Goal: Information Seeking & Learning: Learn about a topic

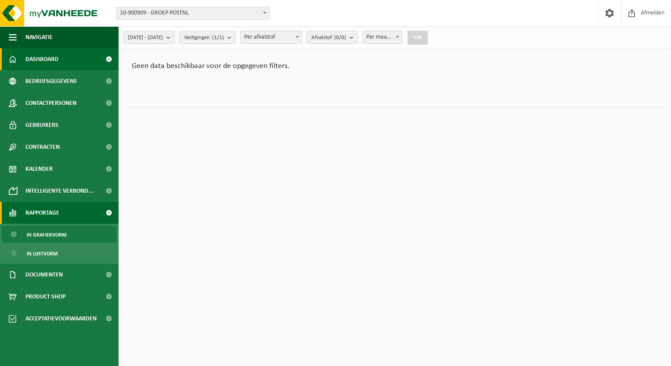
drag, startPoint x: 211, startPoint y: 97, endPoint x: 69, endPoint y: 57, distance: 146.9
click at [69, 57] on div "Navigatie Afmelden Dashboard Bedrijfsgegevens Contactpersonen Gebruikers Contra…" at bounding box center [335, 58] width 671 height 116
drag, startPoint x: 69, startPoint y: 57, endPoint x: 47, endPoint y: 61, distance: 22.2
click at [47, 61] on span "Dashboard" at bounding box center [41, 59] width 33 height 22
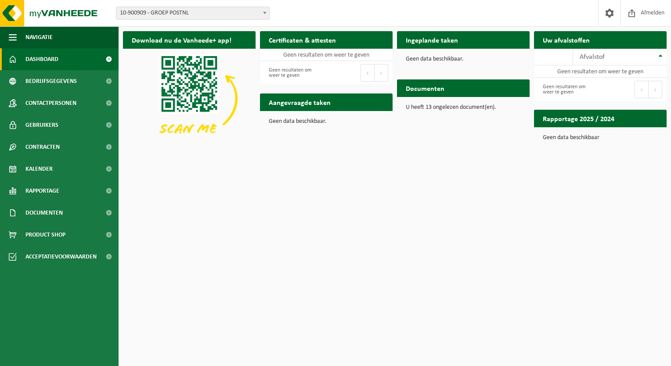
click at [109, 61] on span at bounding box center [109, 59] width 20 height 22
click at [86, 191] on link "Rapportage" at bounding box center [59, 191] width 118 height 22
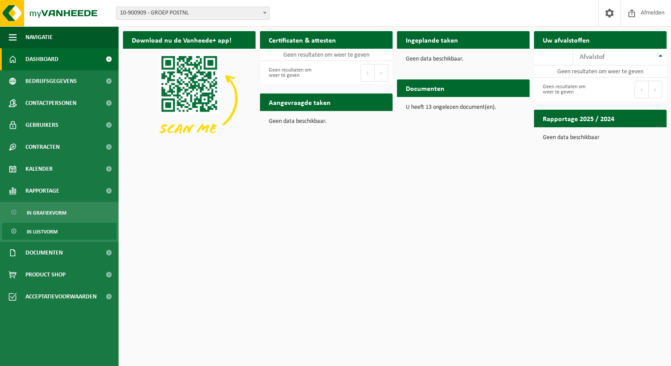
click at [63, 231] on link "In lijstvorm" at bounding box center [59, 231] width 114 height 17
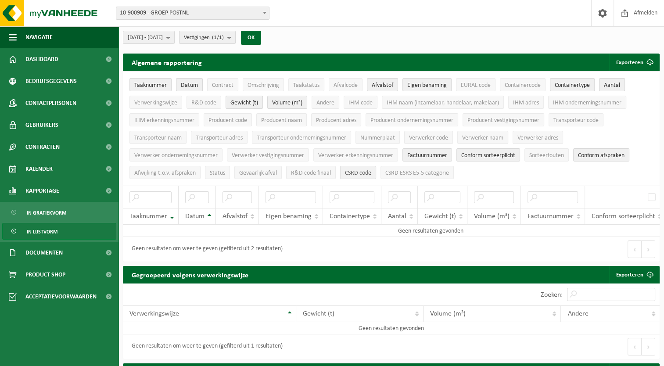
click at [354, 171] on span "CSRD code" at bounding box center [358, 173] width 26 height 7
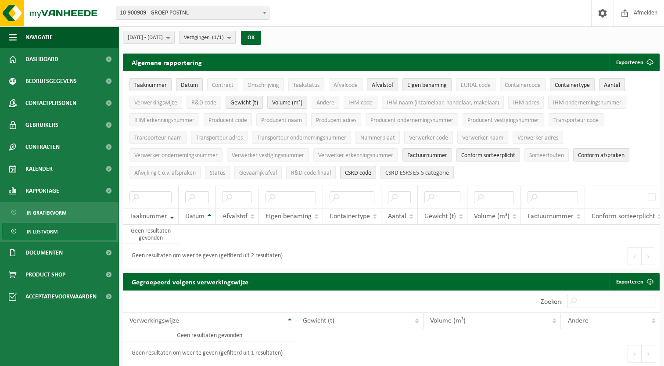
click at [414, 173] on span "CSRD ESRS E5-5 categorie" at bounding box center [417, 173] width 64 height 7
click at [350, 240] on table "Taaknummer Datum Afvalstof Eigen benaming Containertype Aantal Gewicht (t) Volu…" at bounding box center [501, 215] width 756 height 58
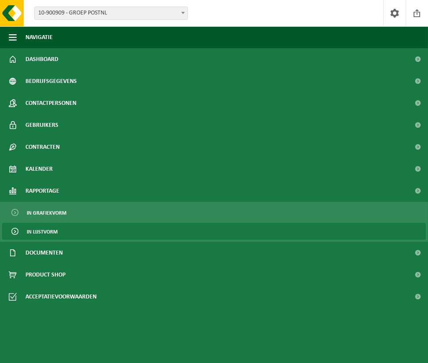
click at [0, 91] on html "Vestiging: 10-900909 - GROEP POSTNL 10-907804 - MIKROPAKKET [GEOGRAPHIC_DATA] -…" at bounding box center [214, 181] width 428 height 363
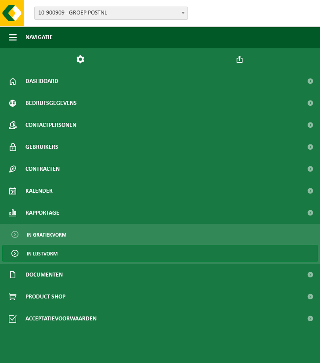
scroll to position [202, 0]
click at [166, 355] on ul "Navigatie Afmelden Dashboard Bedrijfsgegevens Contactpersonen Gebruikers Contra…" at bounding box center [160, 194] width 320 height 337
click at [46, 254] on span "In lijstvorm" at bounding box center [42, 253] width 31 height 17
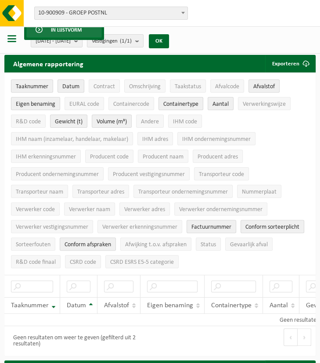
click at [183, 260] on ul "Taaknummer Datum Contract Omschrijving Taakstatus Afvalcode Afvalstof Eigen ben…" at bounding box center [159, 174] width 311 height 202
click at [84, 106] on span "EURAL code" at bounding box center [84, 104] width 30 height 7
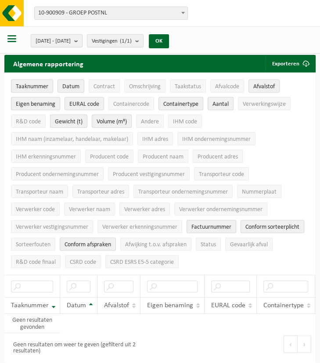
click at [272, 125] on ul "Taaknummer Datum Contract Omschrijving Taakstatus Afvalcode Afvalstof Eigen ben…" at bounding box center [159, 174] width 311 height 202
drag, startPoint x: 155, startPoint y: 94, endPoint x: 231, endPoint y: 59, distance: 83.1
click at [231, 59] on div "Algemene rapportering Exporteren Enkel mijn selectie Alle beschikbare kolommen" at bounding box center [159, 64] width 311 height 18
click at [82, 206] on span "Verwerker naam" at bounding box center [89, 209] width 41 height 7
click at [196, 207] on span "Verwerker ondernemingsnummer" at bounding box center [220, 209] width 83 height 7
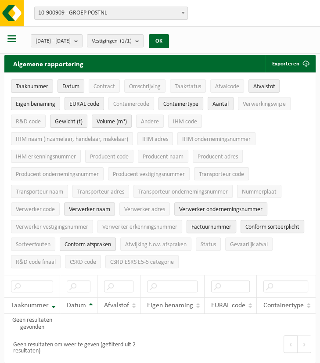
click at [211, 224] on span "Factuurnummer" at bounding box center [211, 227] width 40 height 7
